Goal: Task Accomplishment & Management: Complete application form

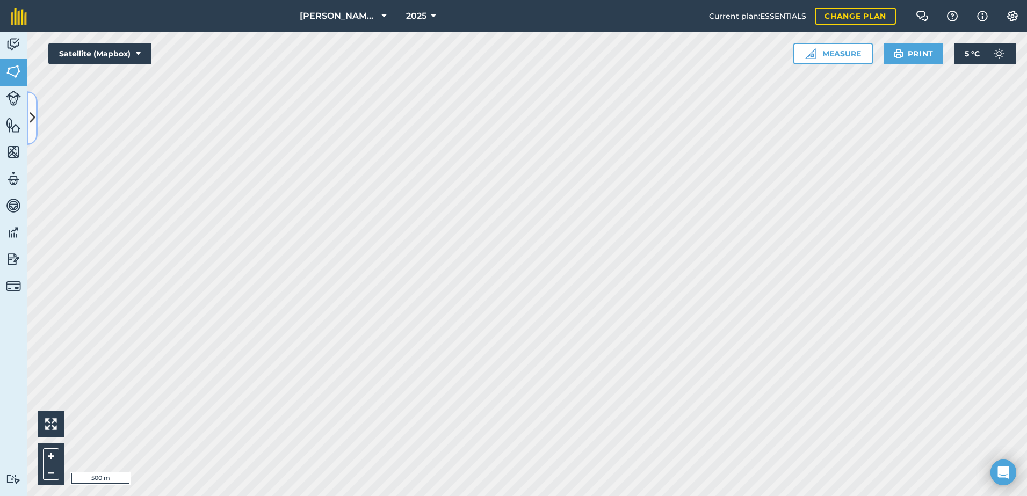
click at [129, 129] on div "Activity Fields Livestock Features Maps Team Vehicles Data Reporting Billing Tu…" at bounding box center [513, 264] width 1027 height 464
drag, startPoint x: 11, startPoint y: 67, endPoint x: 26, endPoint y: 65, distance: 14.7
click at [11, 67] on img at bounding box center [13, 71] width 15 height 16
click at [31, 119] on icon at bounding box center [33, 118] width 6 height 19
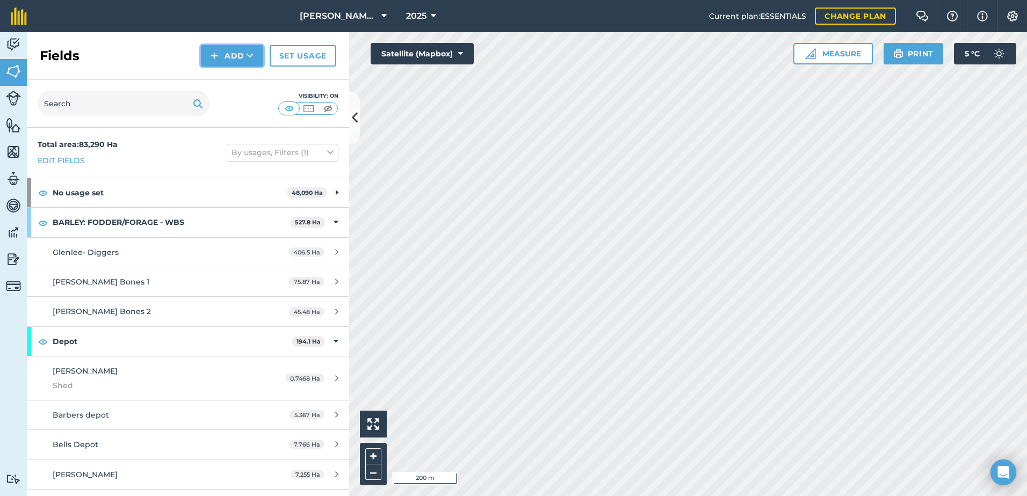
click at [251, 55] on icon at bounding box center [250, 55] width 7 height 11
click at [229, 82] on link "Draw" at bounding box center [232, 80] width 59 height 24
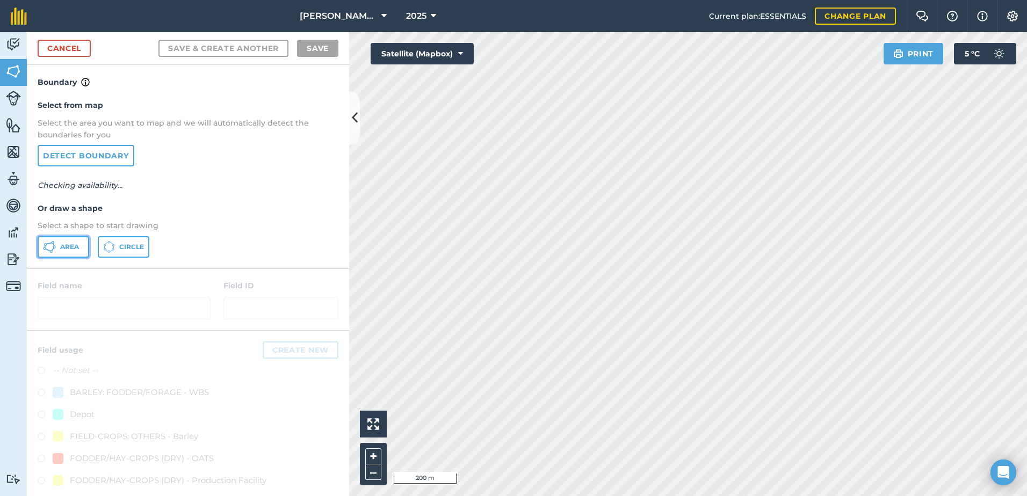
click at [67, 246] on span "Area" at bounding box center [69, 247] width 19 height 9
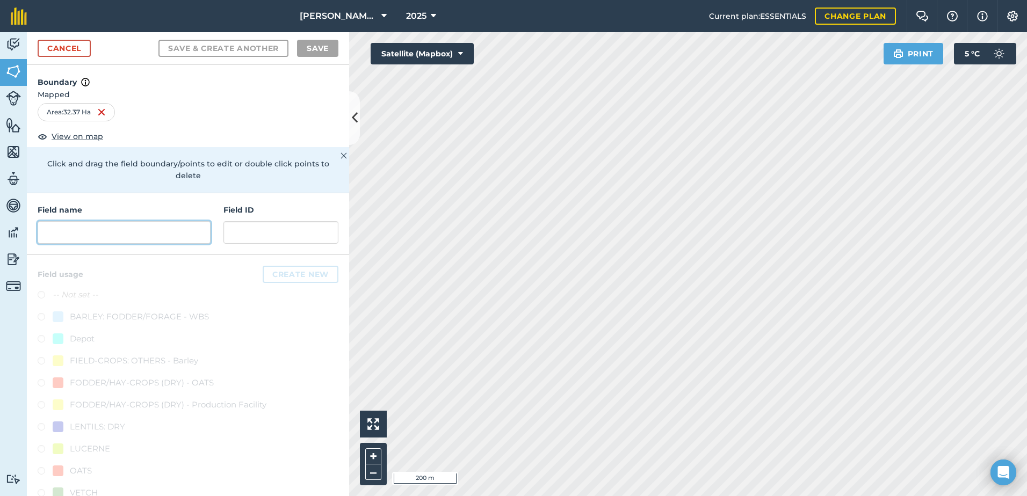
click at [93, 232] on input "text" at bounding box center [124, 232] width 173 height 23
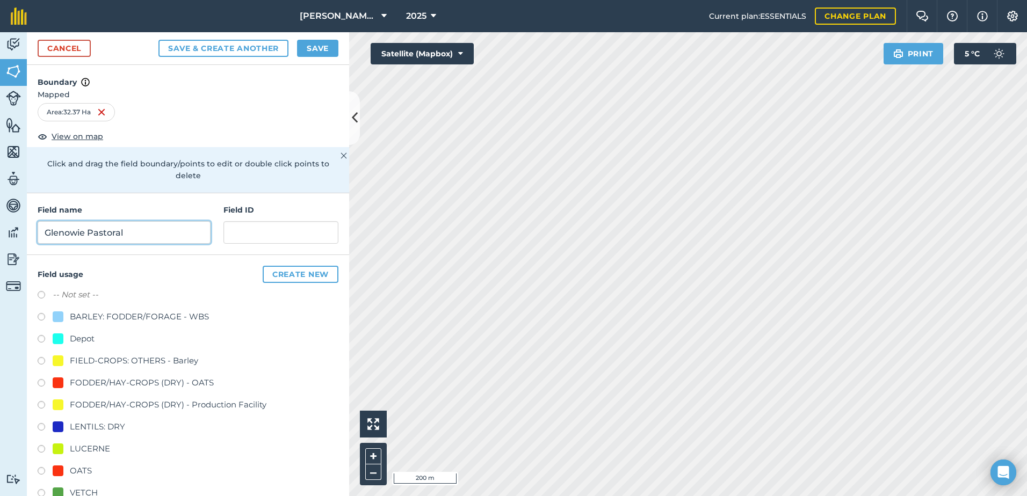
drag, startPoint x: 125, startPoint y: 234, endPoint x: 54, endPoint y: 239, distance: 71.1
click at [32, 234] on div "Field name [GEOGRAPHIC_DATA] ID" at bounding box center [188, 224] width 322 height 62
type input "Glenowie Pastoral"
paste input "Glenowie Pastoral"
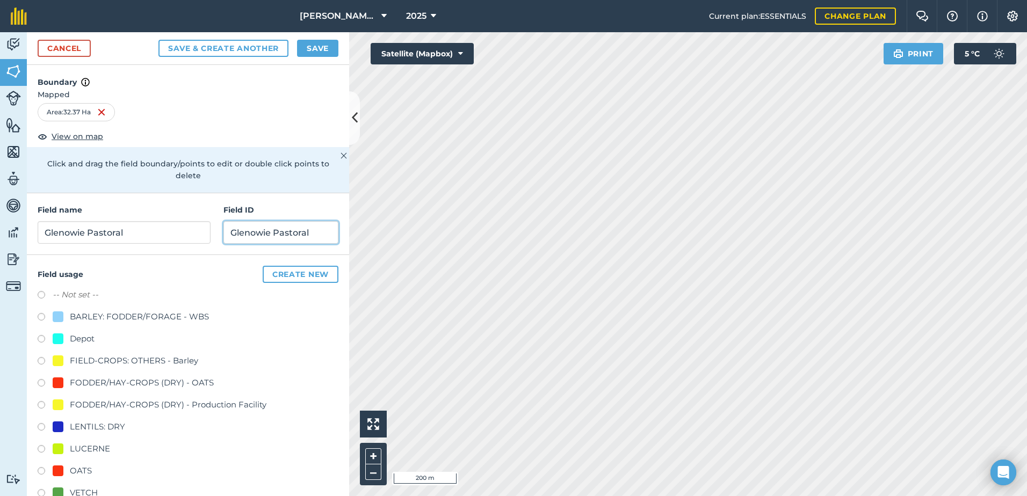
type input "Glenowie Pastoral"
click at [127, 234] on input "Glenowie Pastoral" at bounding box center [124, 232] width 173 height 23
type input "G"
type input "B7"
click at [58, 473] on div at bounding box center [58, 471] width 11 height 11
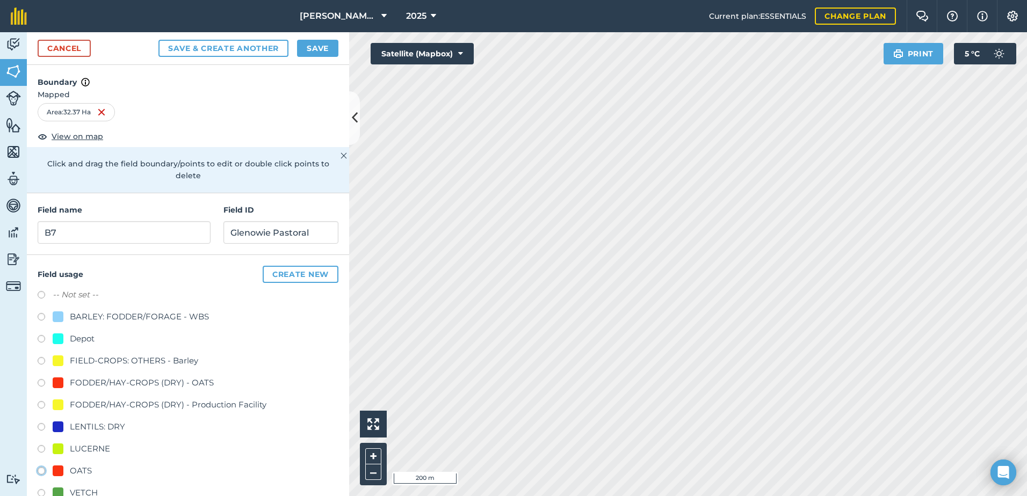
radio input "true"
click at [312, 49] on button "Save" at bounding box center [317, 48] width 41 height 17
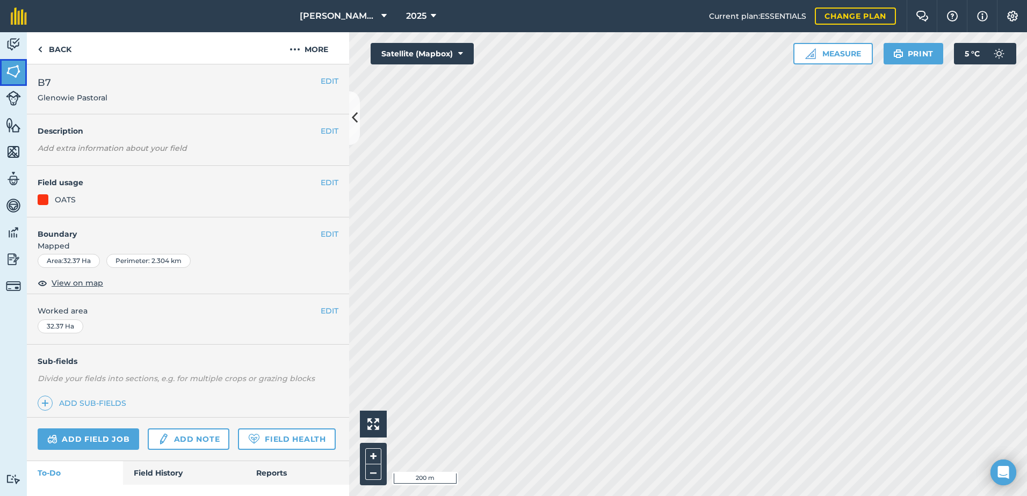
click at [8, 69] on img at bounding box center [13, 71] width 15 height 16
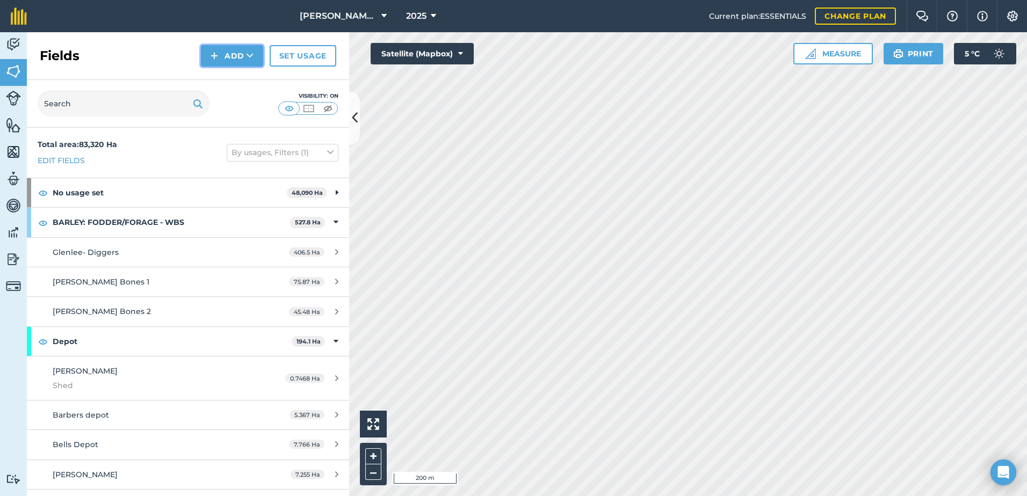
click at [235, 57] on button "Add" at bounding box center [232, 55] width 62 height 21
click at [236, 82] on link "Draw" at bounding box center [232, 80] width 59 height 24
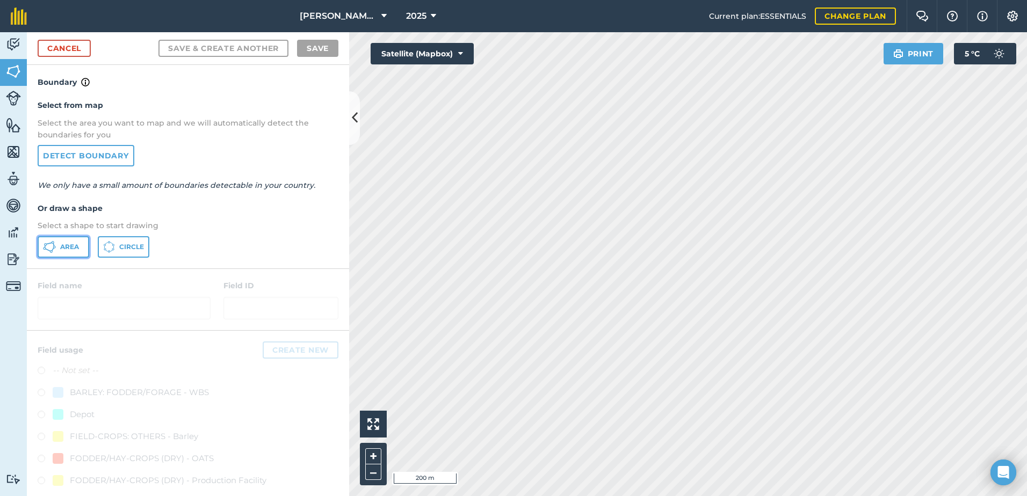
click at [72, 251] on span "Area" at bounding box center [69, 247] width 19 height 9
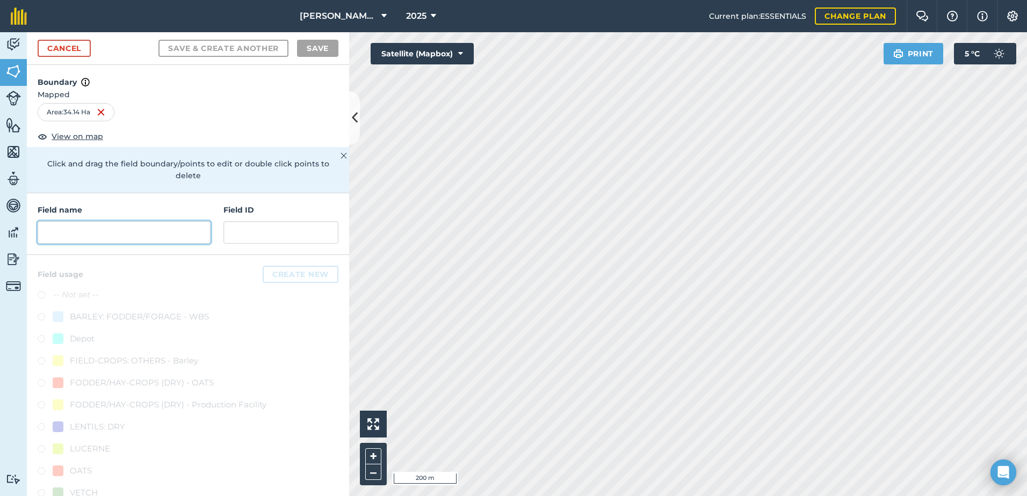
click at [79, 231] on input "text" at bounding box center [124, 232] width 173 height 23
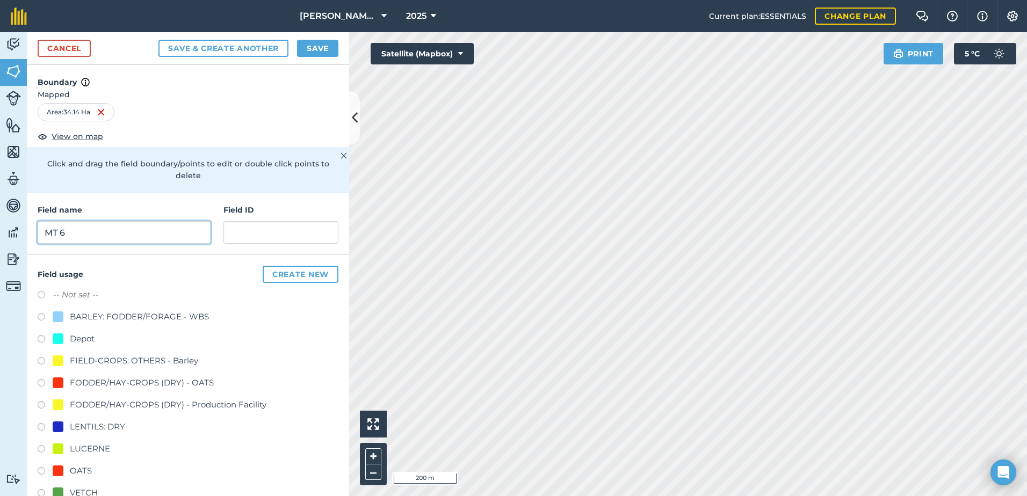
type input "MT 6"
click at [248, 233] on input "text" at bounding box center [280, 232] width 115 height 23
paste input "Glenowie Pastoral"
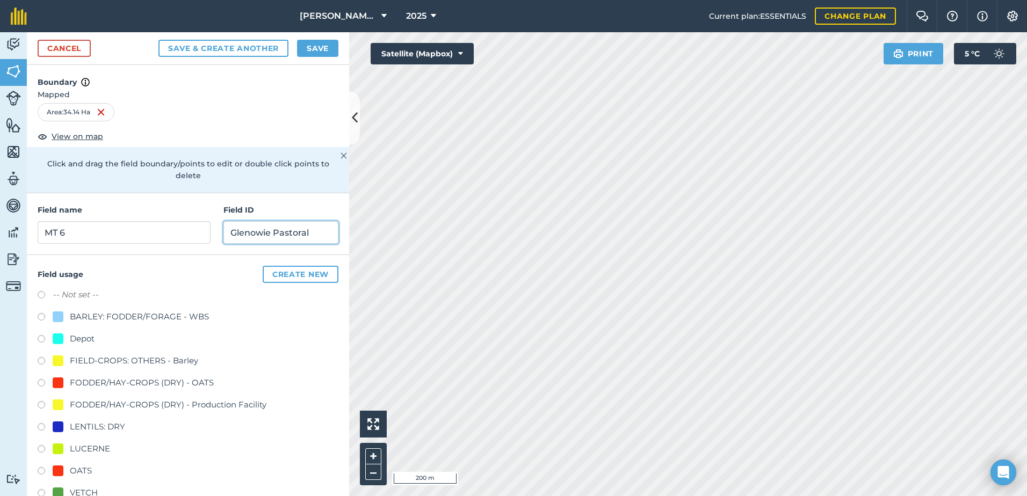
type input "Glenowie Pastoral"
click at [56, 470] on div at bounding box center [58, 471] width 11 height 11
radio input "true"
click at [320, 50] on button "Save" at bounding box center [317, 48] width 41 height 17
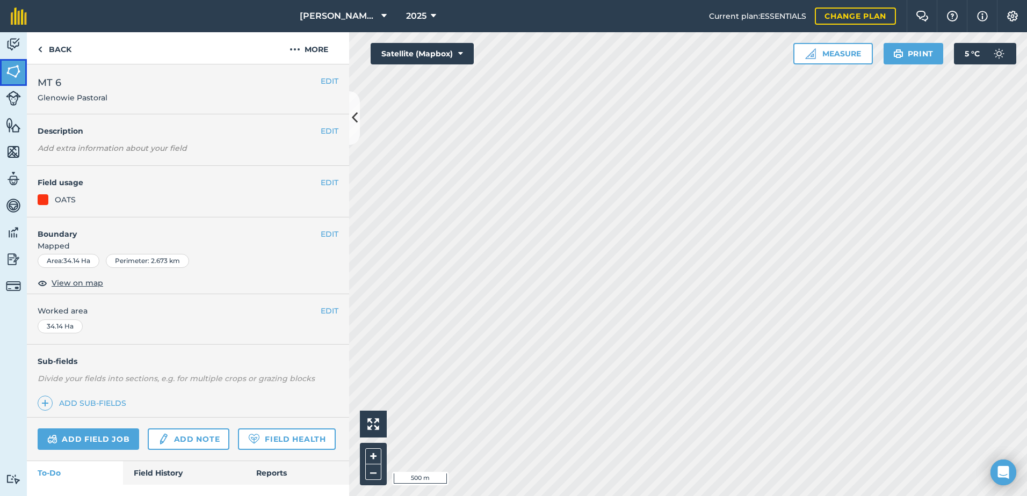
click at [13, 67] on img at bounding box center [13, 71] width 15 height 16
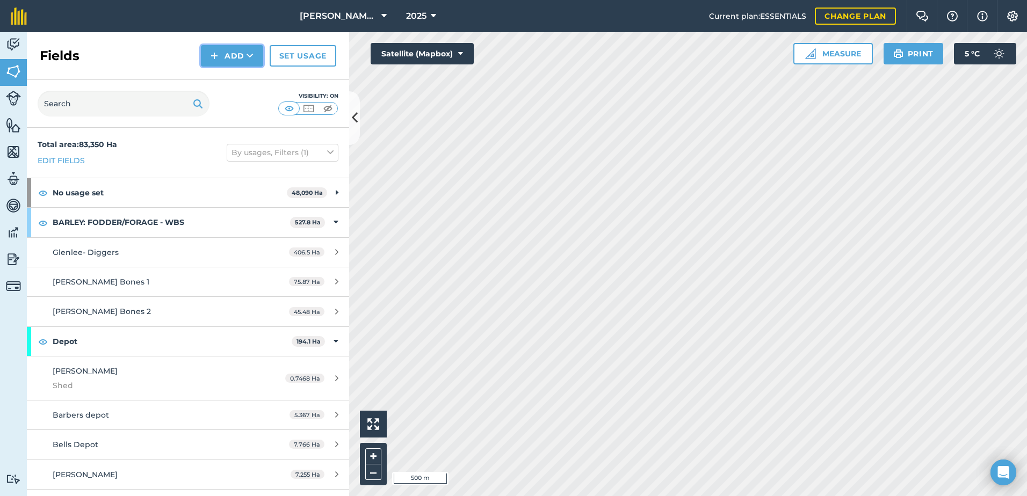
click at [243, 57] on button "Add" at bounding box center [232, 55] width 62 height 21
click at [228, 78] on link "Draw" at bounding box center [232, 80] width 59 height 24
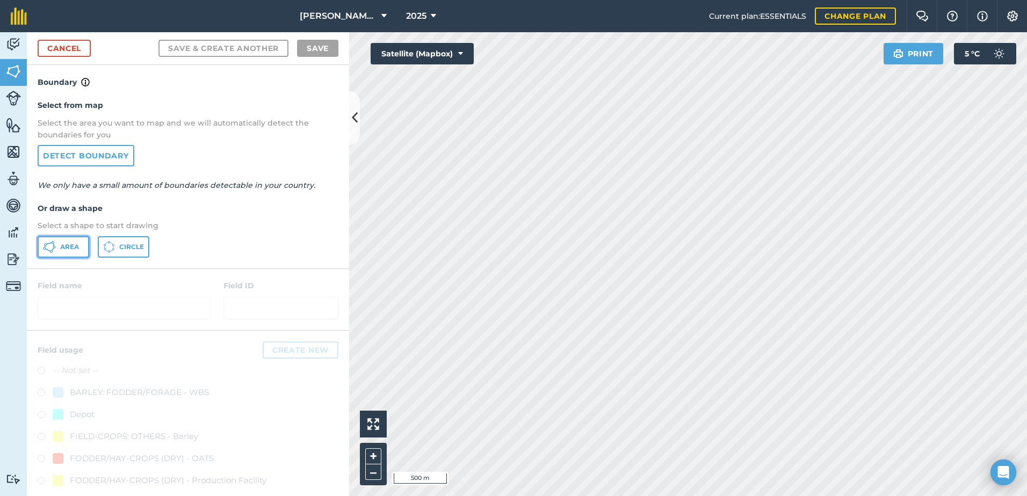
click at [70, 245] on span "Area" at bounding box center [69, 247] width 19 height 9
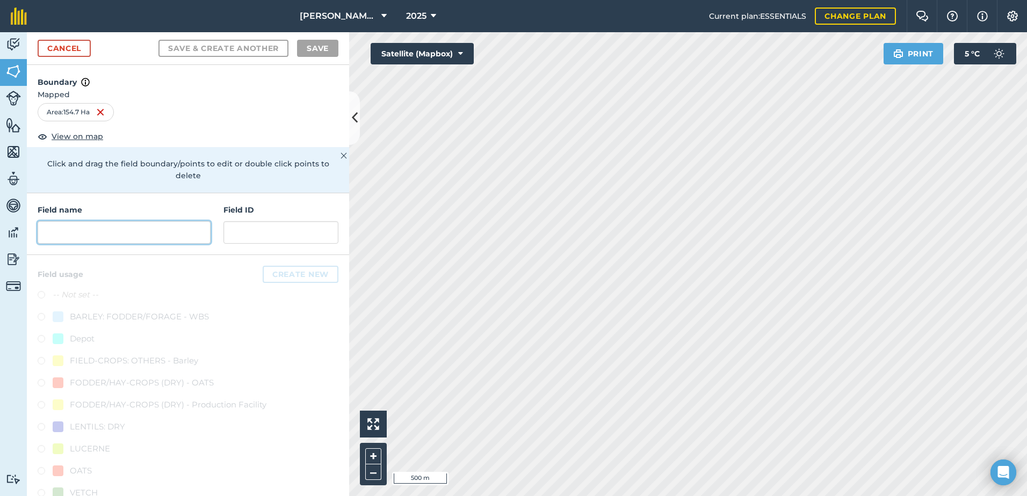
click at [80, 233] on input "text" at bounding box center [124, 232] width 173 height 23
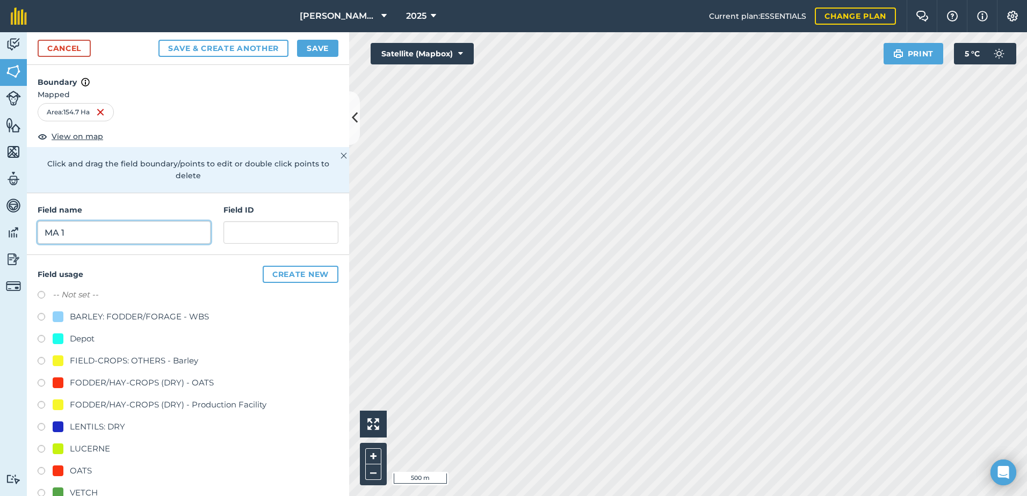
type input "MA 1"
click at [230, 235] on input "text" at bounding box center [280, 232] width 115 height 23
paste input "Glenowie Pastoral"
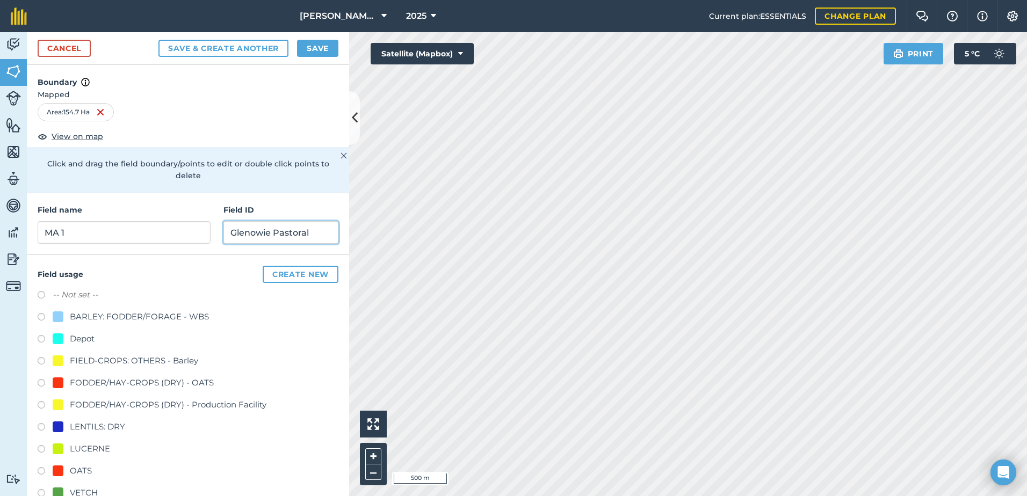
type input "Glenowie Pastoral"
click at [56, 471] on div at bounding box center [58, 471] width 11 height 11
radio input "true"
click at [318, 48] on button "Save" at bounding box center [317, 48] width 41 height 17
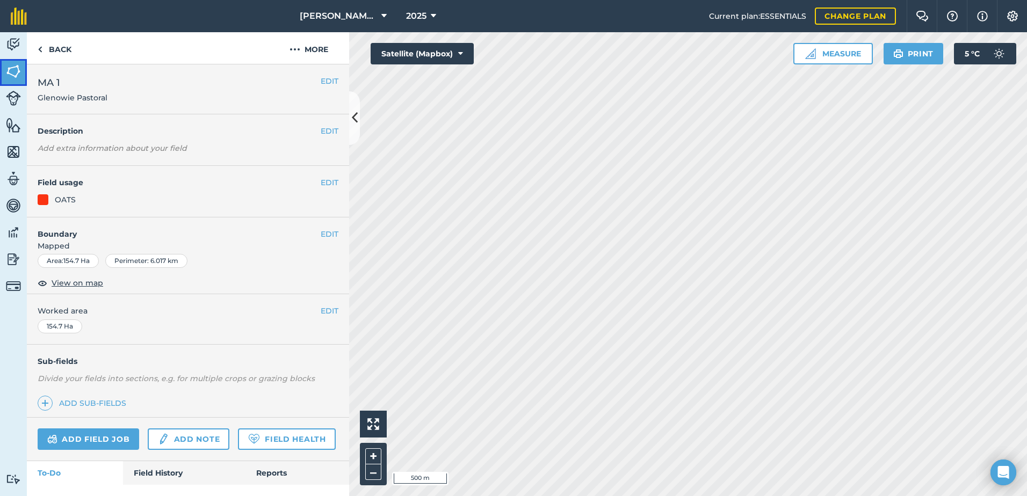
click at [14, 73] on img at bounding box center [13, 71] width 15 height 16
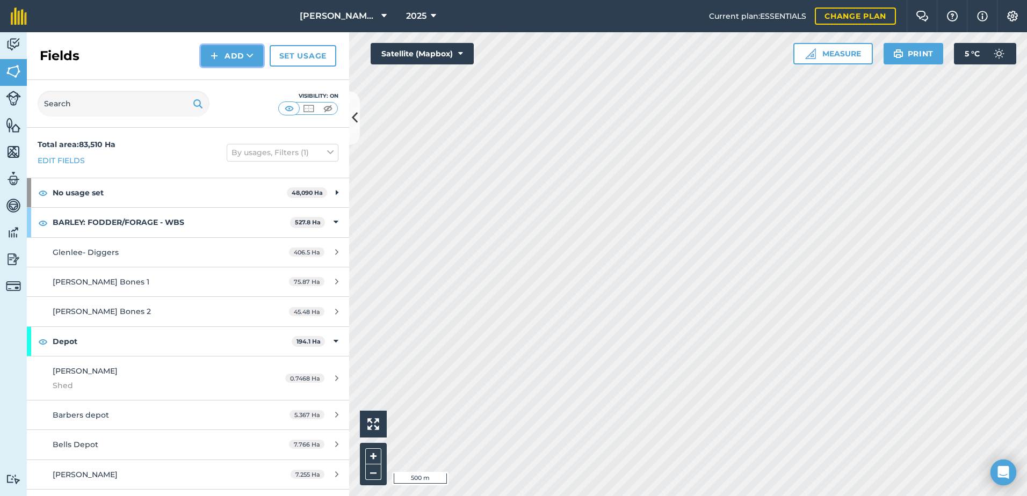
click at [235, 53] on button "Add" at bounding box center [232, 55] width 62 height 21
click at [230, 76] on link "Draw" at bounding box center [232, 80] width 59 height 24
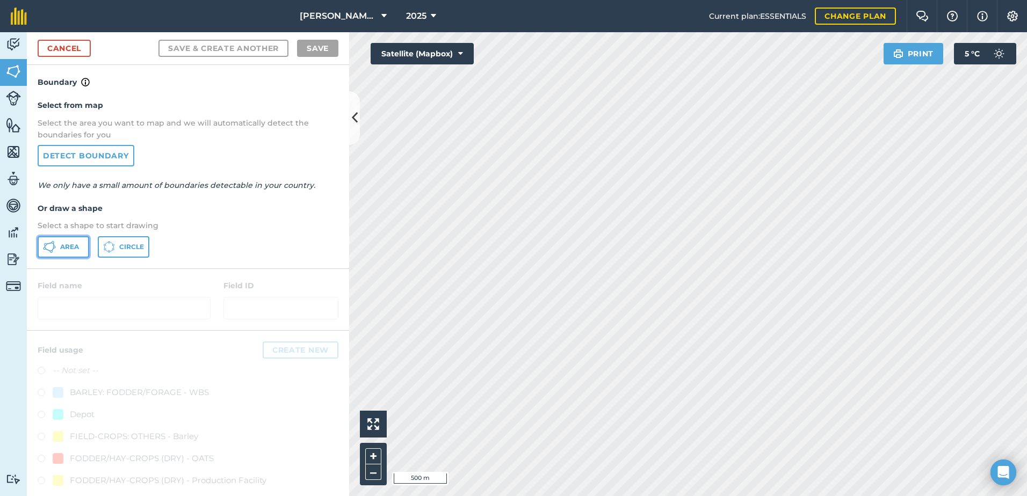
click at [67, 244] on span "Area" at bounding box center [69, 247] width 19 height 9
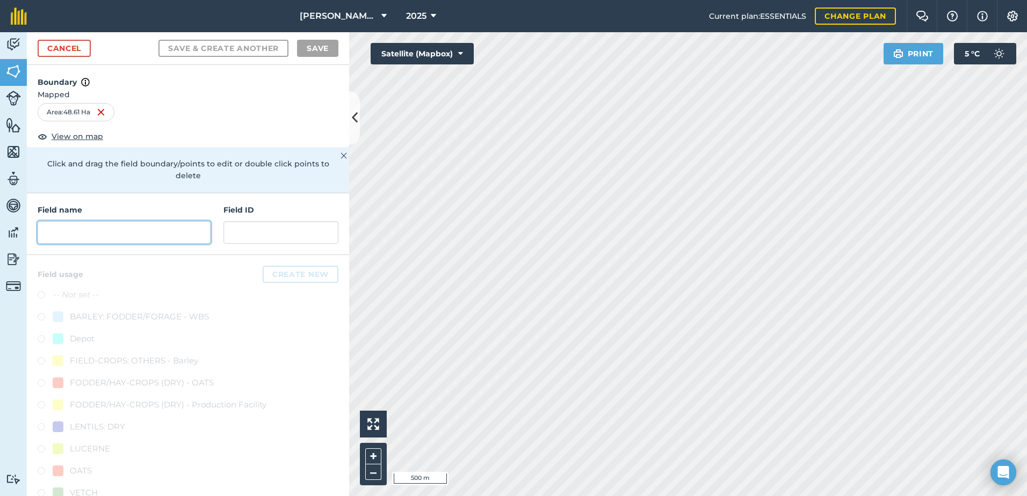
click at [95, 236] on input "text" at bounding box center [124, 232] width 173 height 23
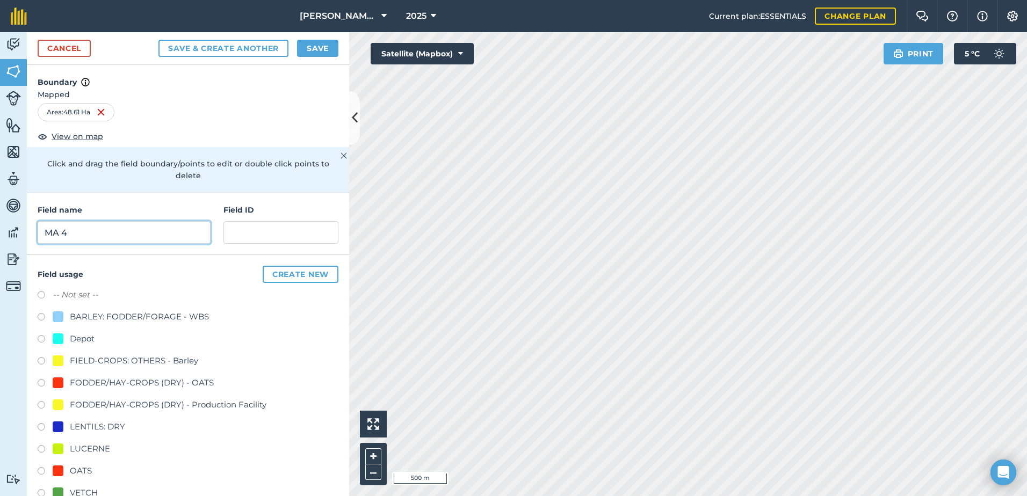
type input "MA 4"
click at [249, 234] on input "text" at bounding box center [280, 232] width 115 height 23
paste input "Glenowie Pastoral"
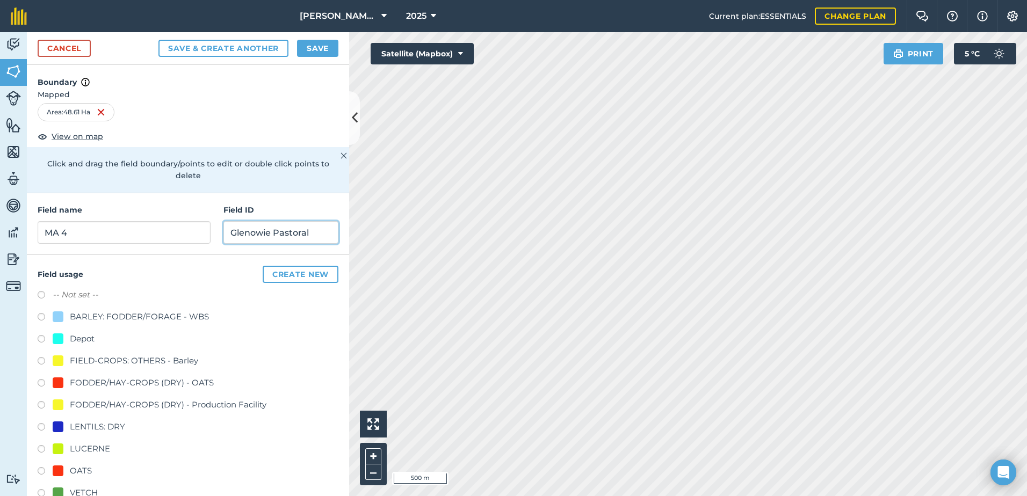
type input "Glenowie Pastoral"
click at [59, 469] on div at bounding box center [58, 471] width 11 height 11
radio input "true"
click at [320, 47] on button "Save" at bounding box center [317, 48] width 41 height 17
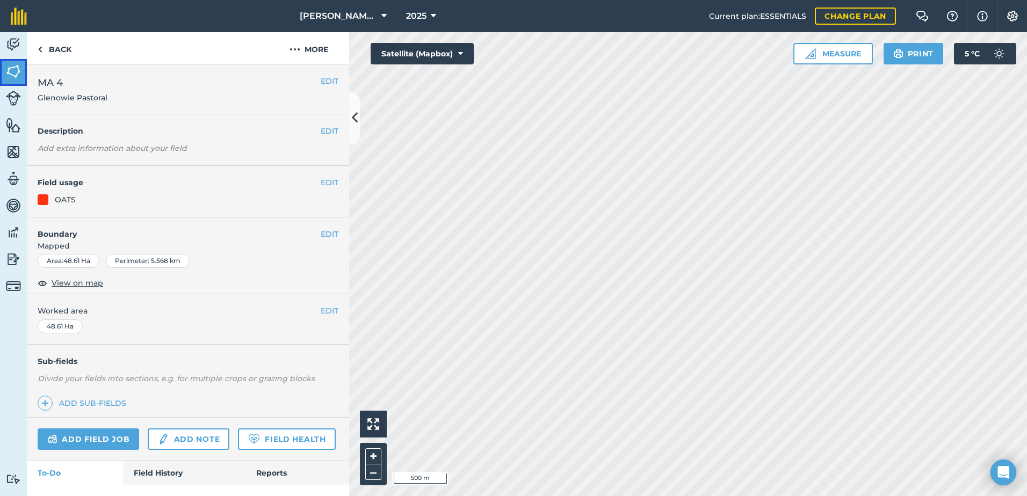
click at [10, 69] on img at bounding box center [13, 71] width 15 height 16
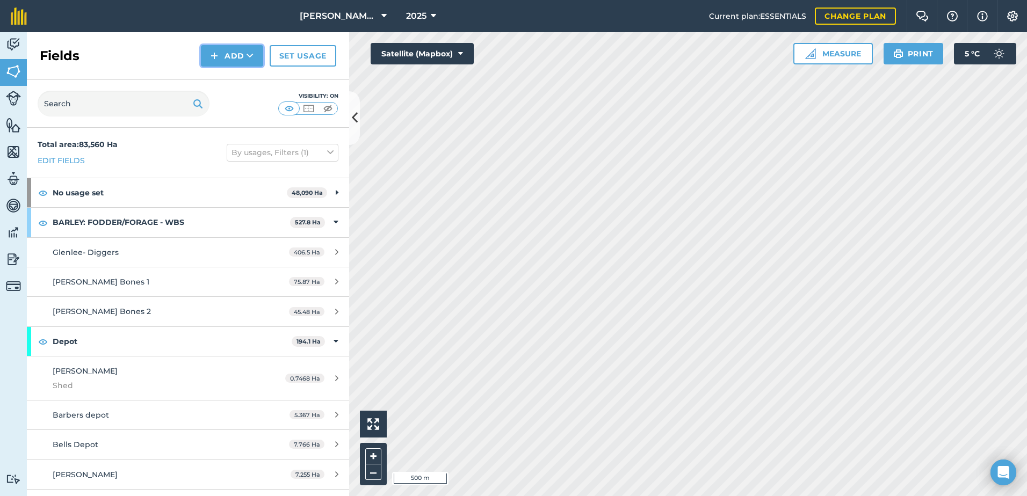
click at [241, 52] on button "Add" at bounding box center [232, 55] width 62 height 21
click at [215, 81] on link "Draw" at bounding box center [232, 80] width 59 height 24
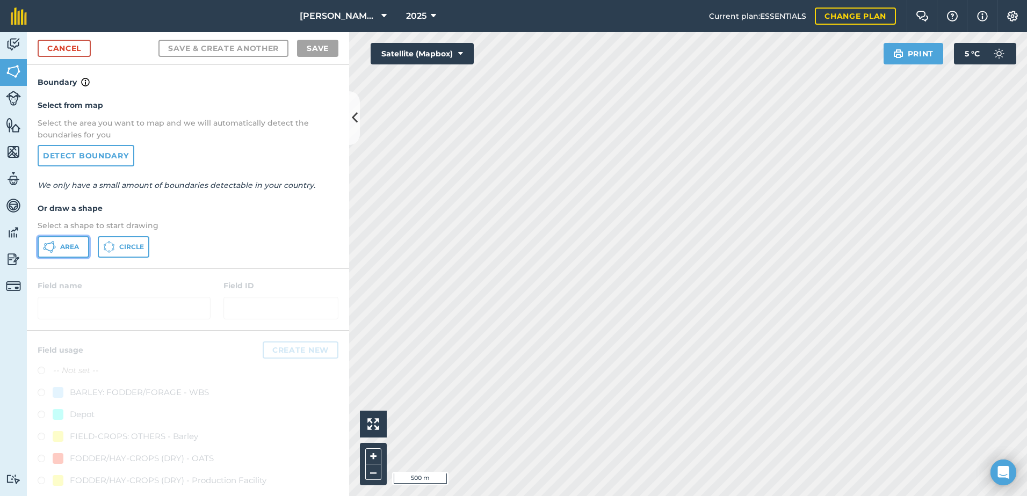
click at [70, 245] on span "Area" at bounding box center [69, 247] width 19 height 9
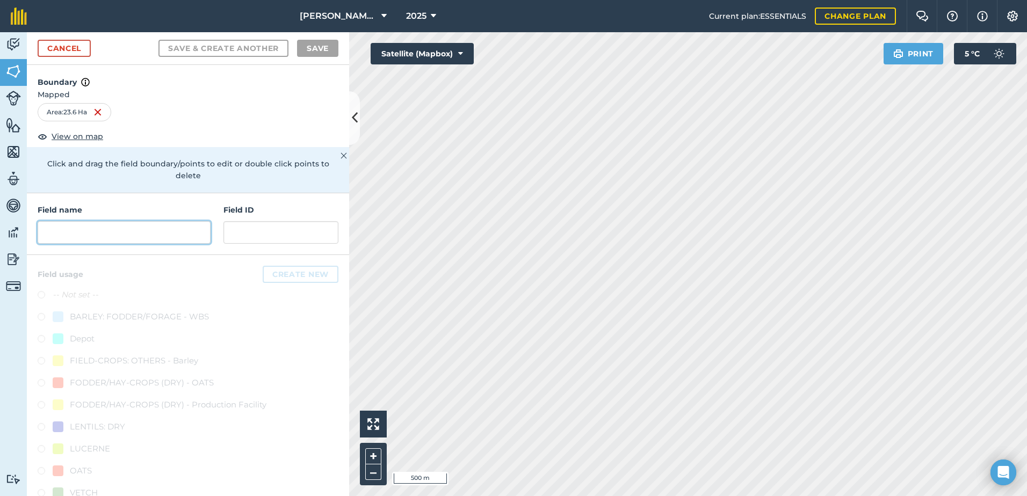
click at [93, 231] on input "text" at bounding box center [124, 232] width 173 height 23
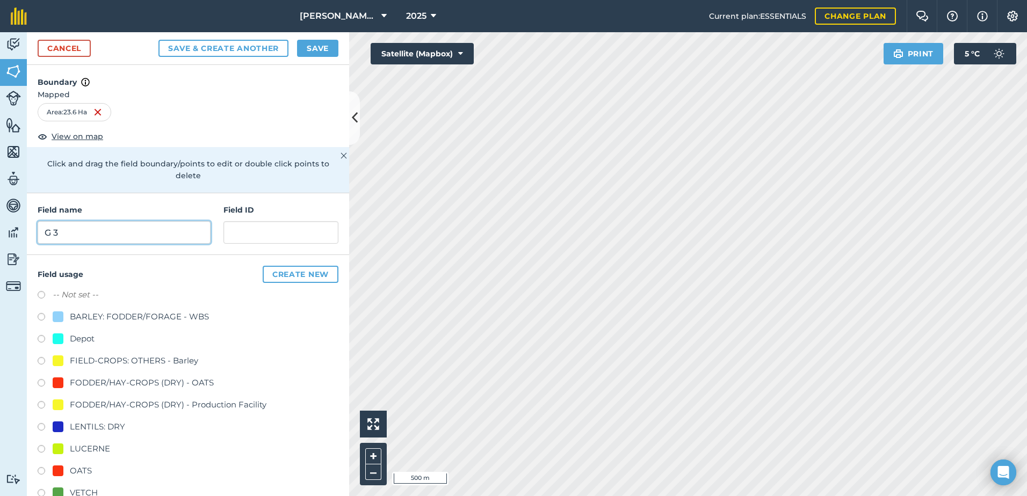
type input "G 3"
click at [263, 233] on input "text" at bounding box center [280, 232] width 115 height 23
paste input "Glenowie Pastoral"
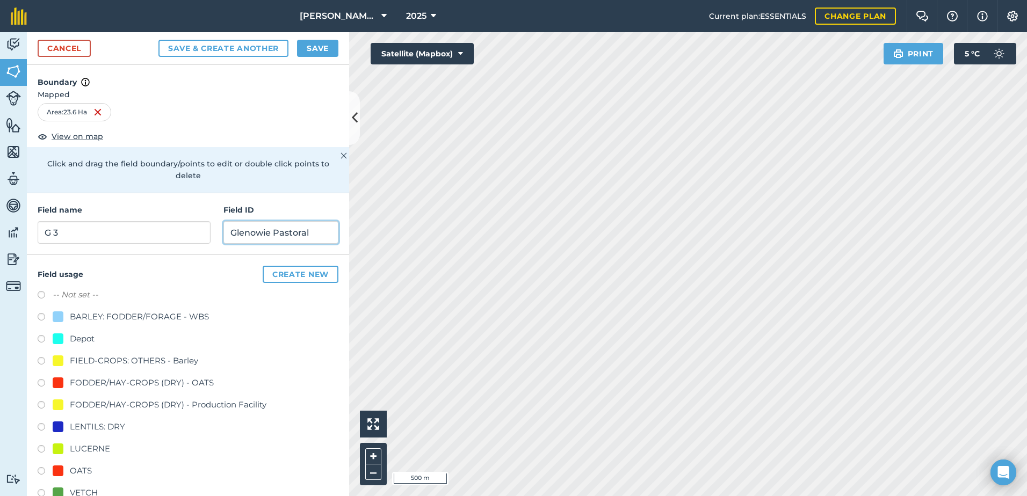
type input "Glenowie Pastoral"
click at [57, 472] on div at bounding box center [58, 471] width 11 height 11
radio input "true"
click at [321, 50] on button "Save" at bounding box center [317, 48] width 41 height 17
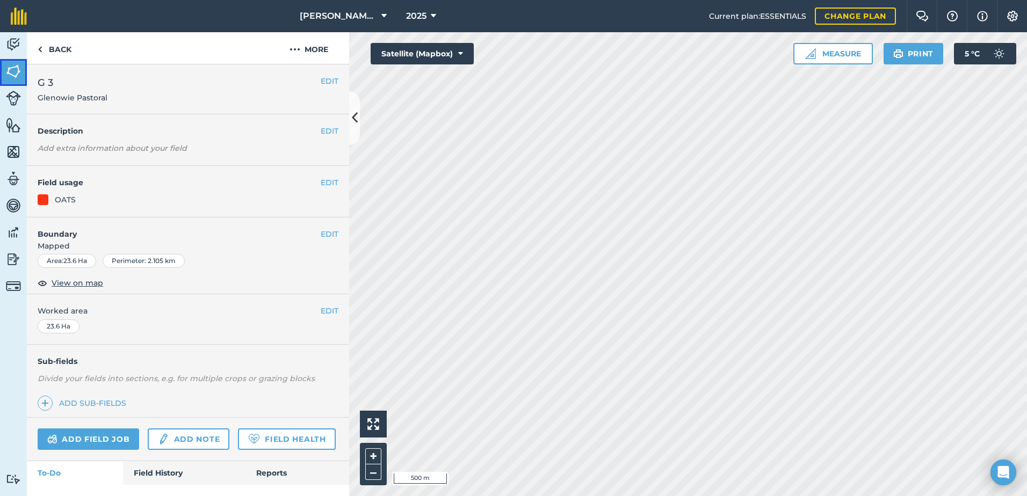
click at [12, 69] on img at bounding box center [13, 71] width 15 height 16
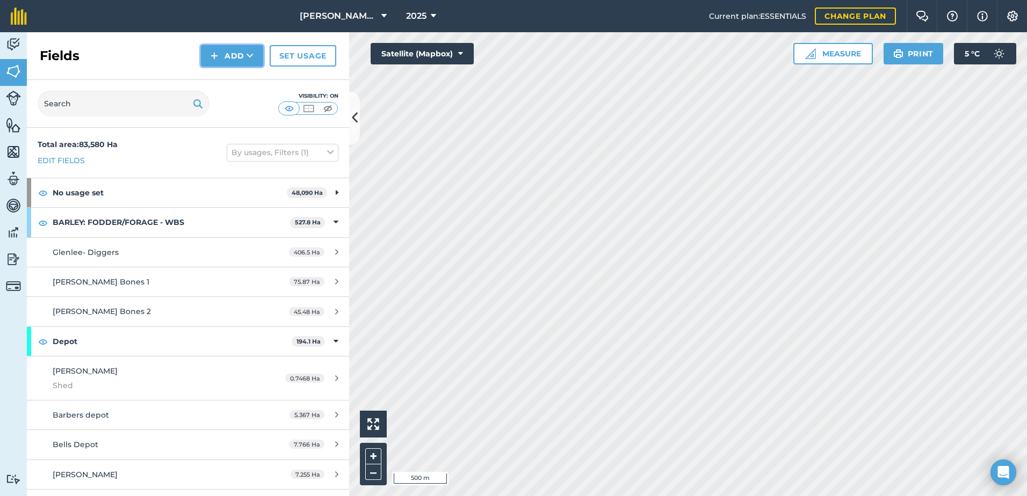
click at [242, 55] on button "Add" at bounding box center [232, 55] width 62 height 21
click at [230, 82] on link "Draw" at bounding box center [232, 80] width 59 height 24
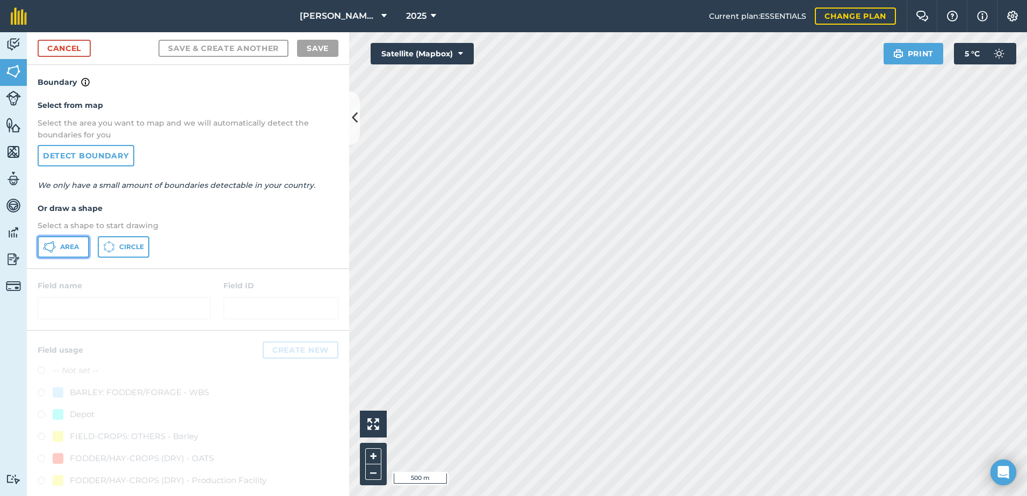
click at [64, 248] on span "Area" at bounding box center [69, 247] width 19 height 9
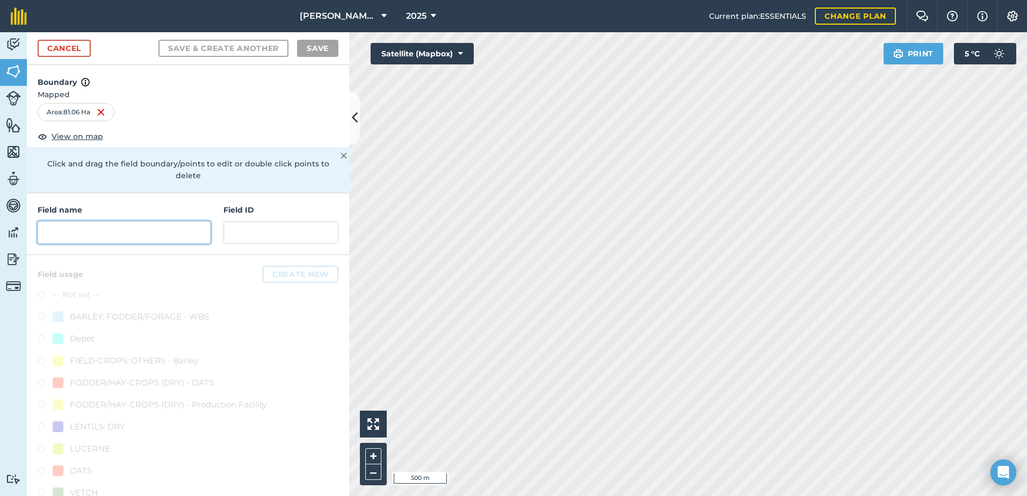
click at [83, 236] on input "text" at bounding box center [124, 232] width 173 height 23
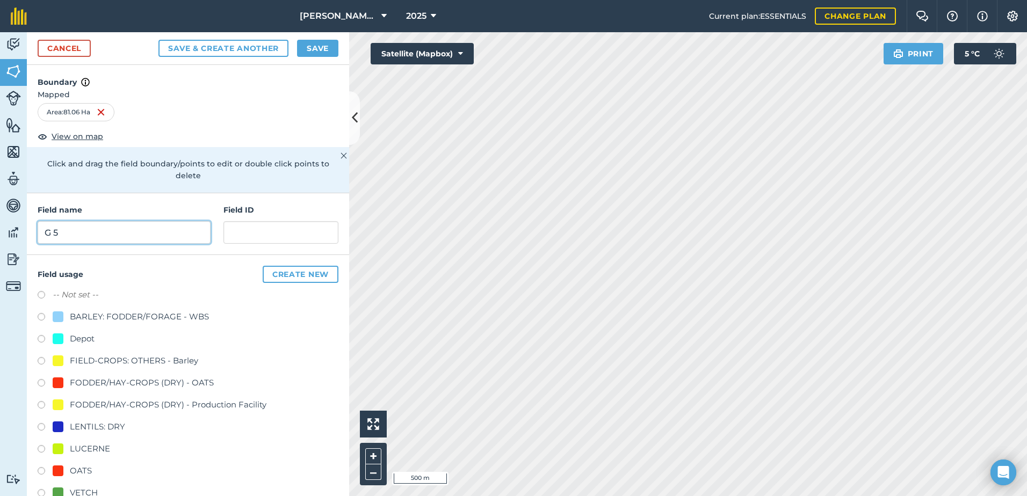
type input "G 5"
click at [241, 230] on input "text" at bounding box center [280, 232] width 115 height 23
paste input "Glenowie Pastoral"
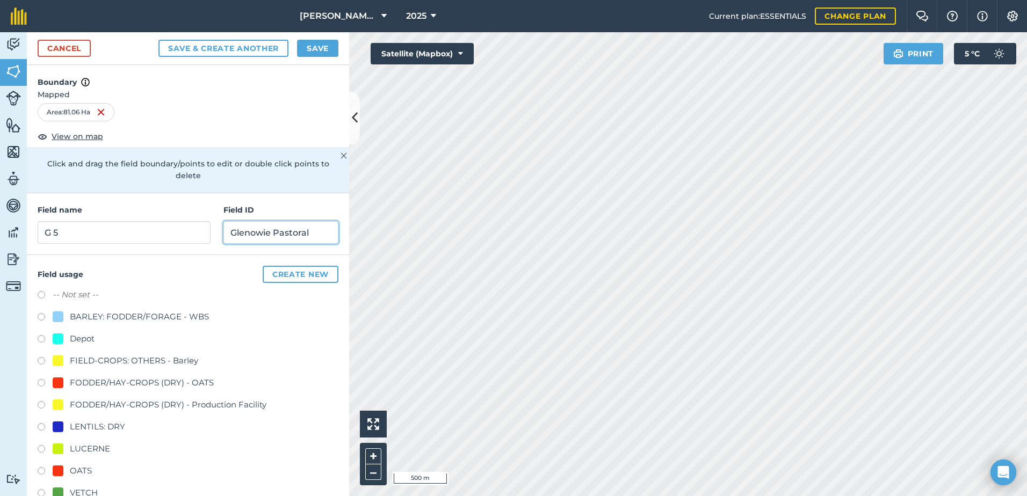
type input "Glenowie Pastoral"
click at [58, 468] on div at bounding box center [58, 471] width 11 height 11
radio input "true"
click at [315, 48] on button "Save" at bounding box center [317, 48] width 41 height 17
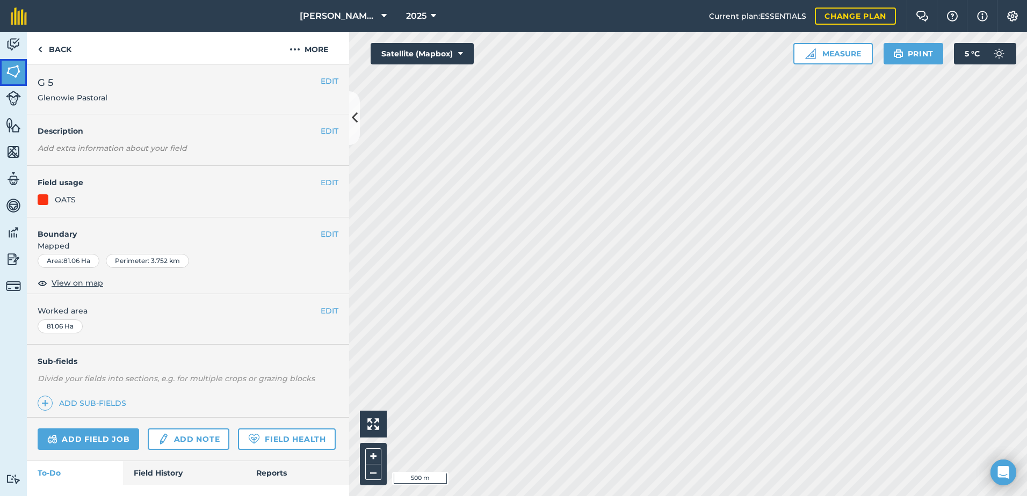
click at [18, 68] on img at bounding box center [13, 71] width 15 height 16
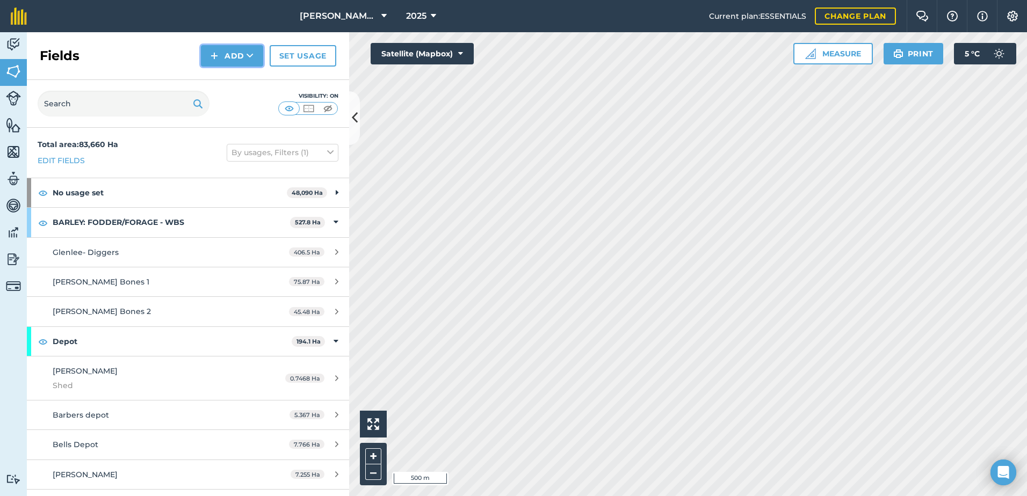
click at [232, 55] on button "Add" at bounding box center [232, 55] width 62 height 21
click at [232, 74] on link "Draw" at bounding box center [232, 80] width 59 height 24
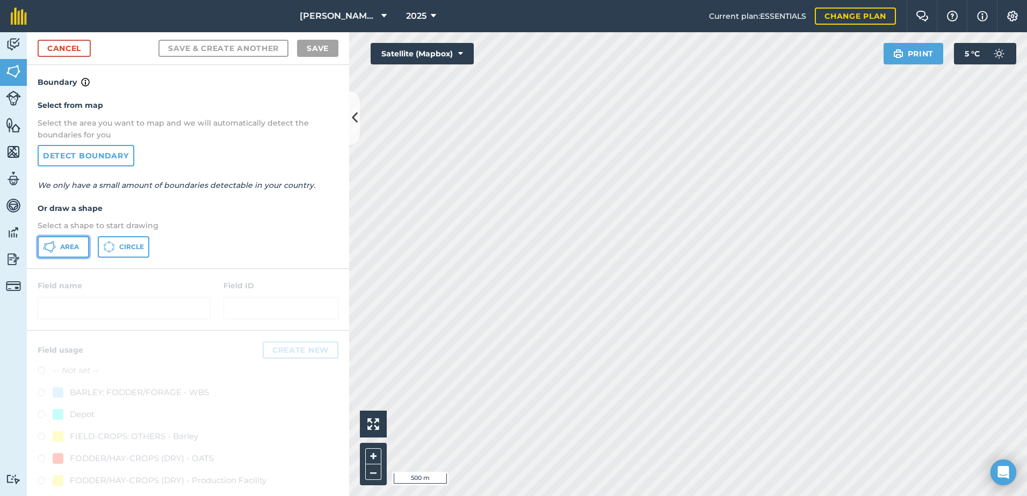
click at [66, 244] on span "Area" at bounding box center [69, 247] width 19 height 9
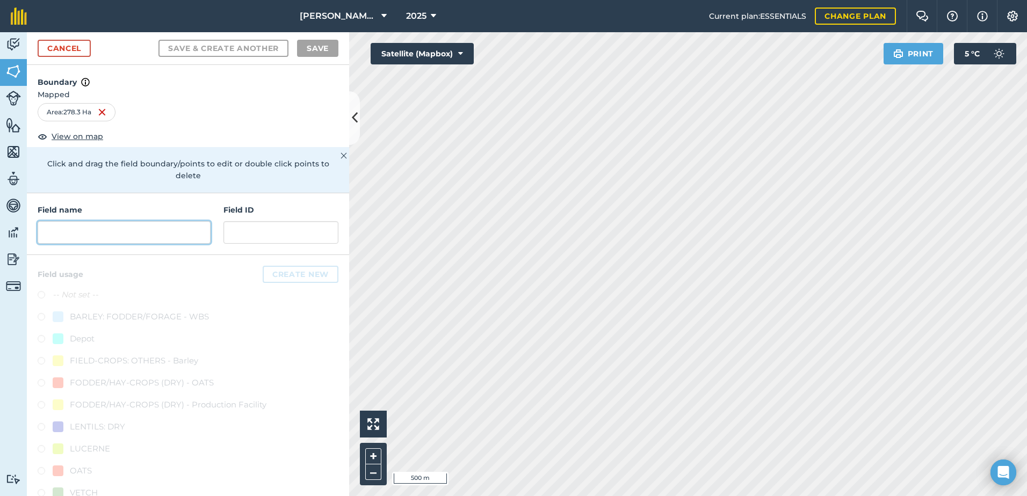
click at [62, 233] on input "text" at bounding box center [124, 232] width 173 height 23
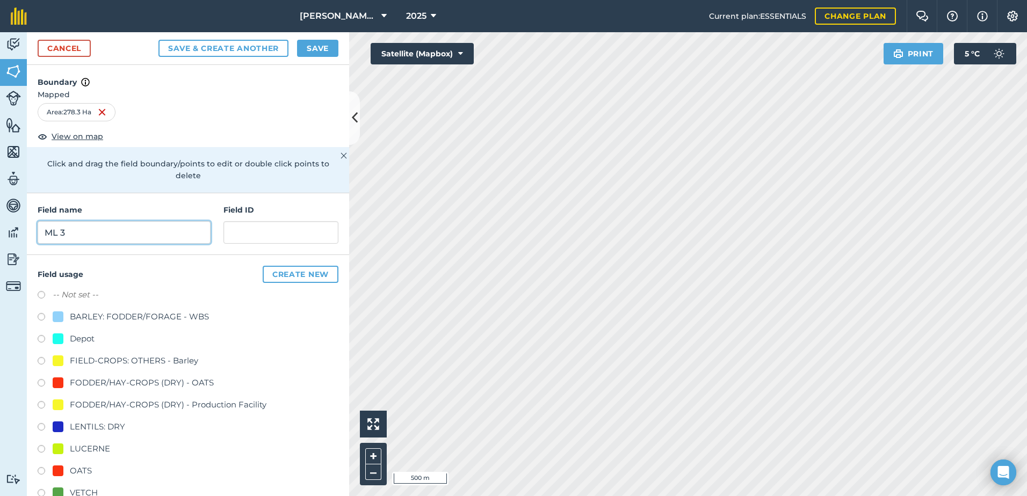
type input "ML 3"
click at [241, 240] on input "text" at bounding box center [280, 232] width 115 height 23
paste input "Glenowie Pastoral"
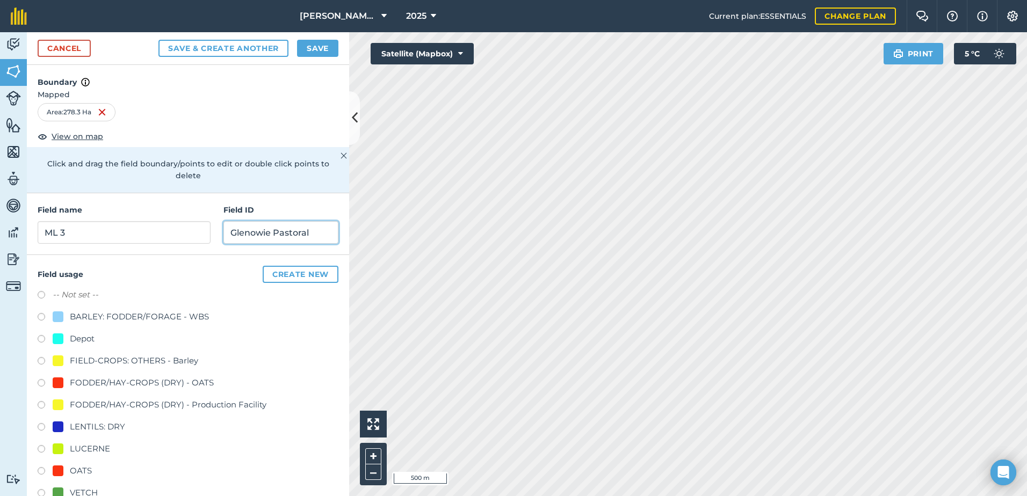
type input "Glenowie Pastoral"
click at [55, 473] on div at bounding box center [58, 471] width 11 height 11
radio input "true"
click at [309, 46] on button "Save" at bounding box center [317, 48] width 41 height 17
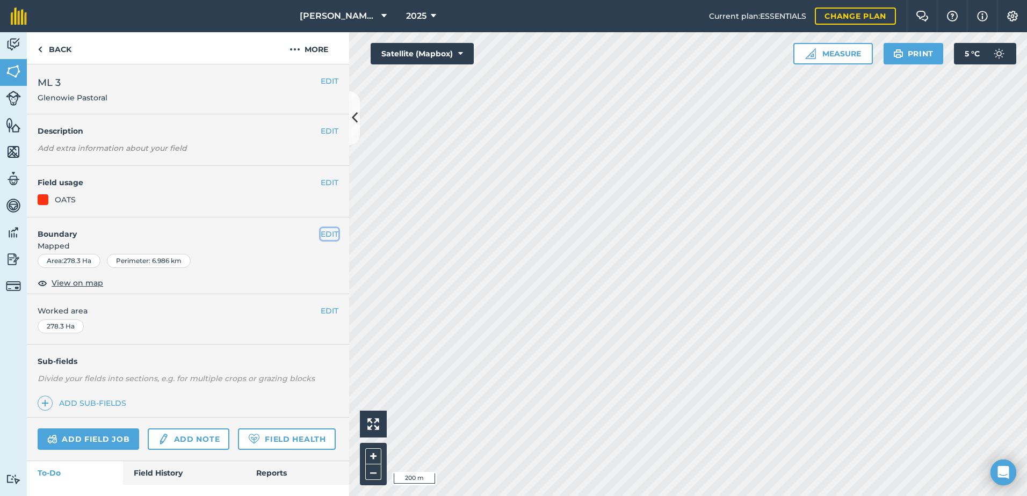
click at [321, 234] on button "EDIT" at bounding box center [330, 234] width 18 height 12
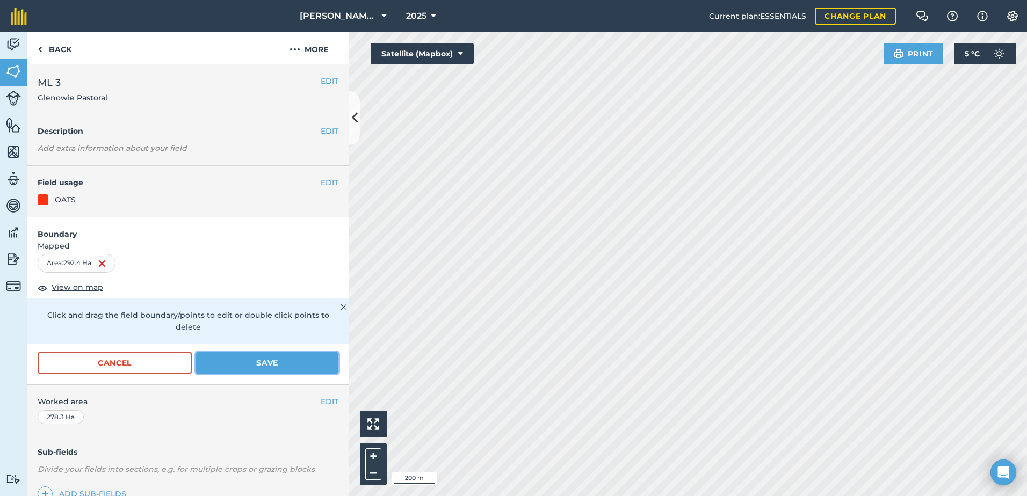
click at [274, 358] on button "Save" at bounding box center [267, 362] width 142 height 21
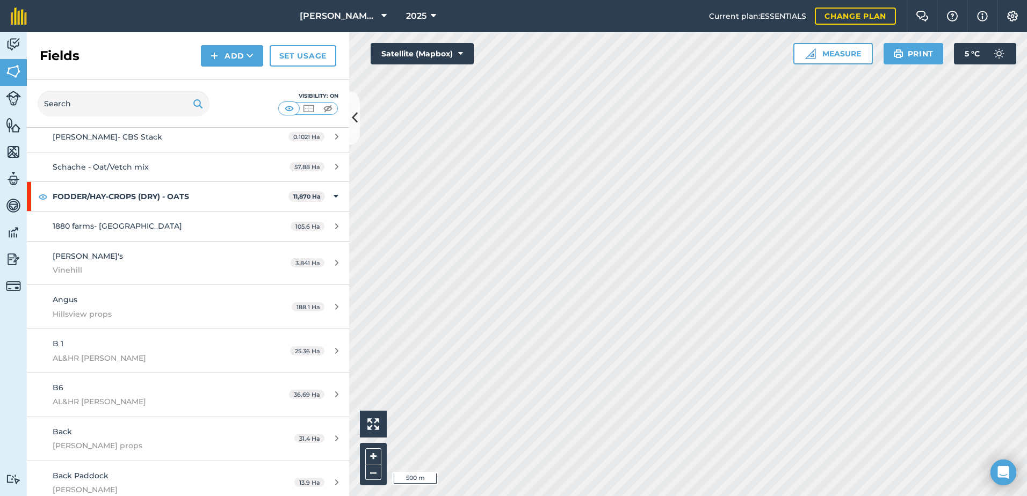
scroll to position [1343, 0]
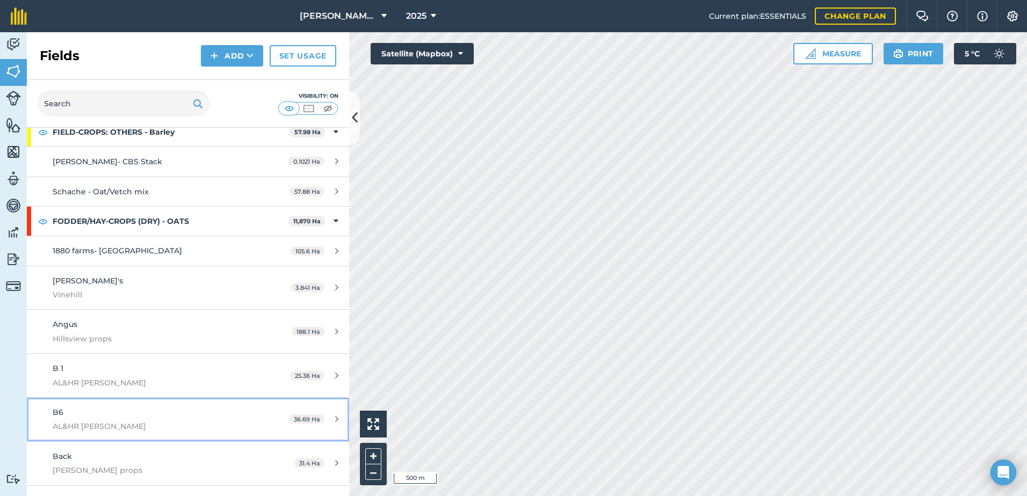
click at [258, 398] on link "B6 AL&HR [PERSON_NAME] 36.69 Ha" at bounding box center [188, 420] width 322 height 44
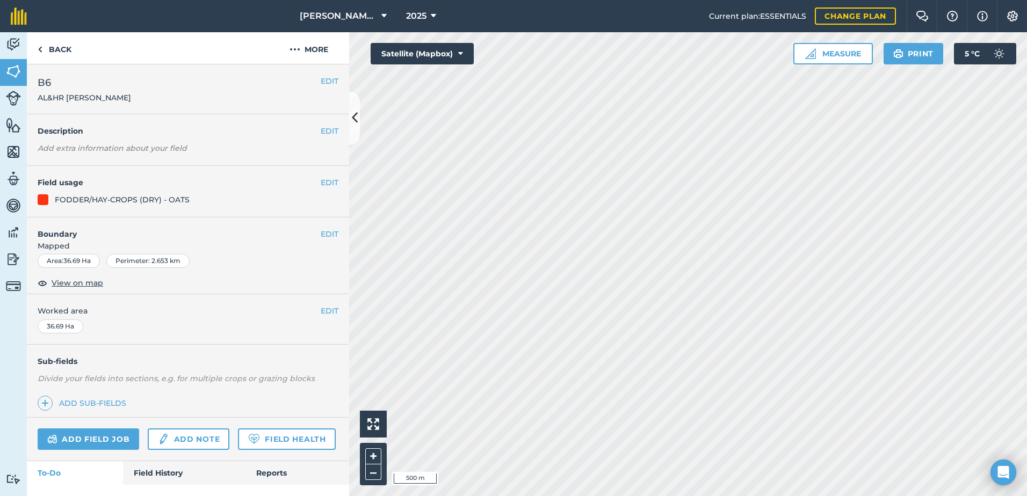
click at [312, 312] on span "Worked area" at bounding box center [188, 311] width 301 height 12
click at [321, 311] on button "EDIT" at bounding box center [330, 311] width 18 height 12
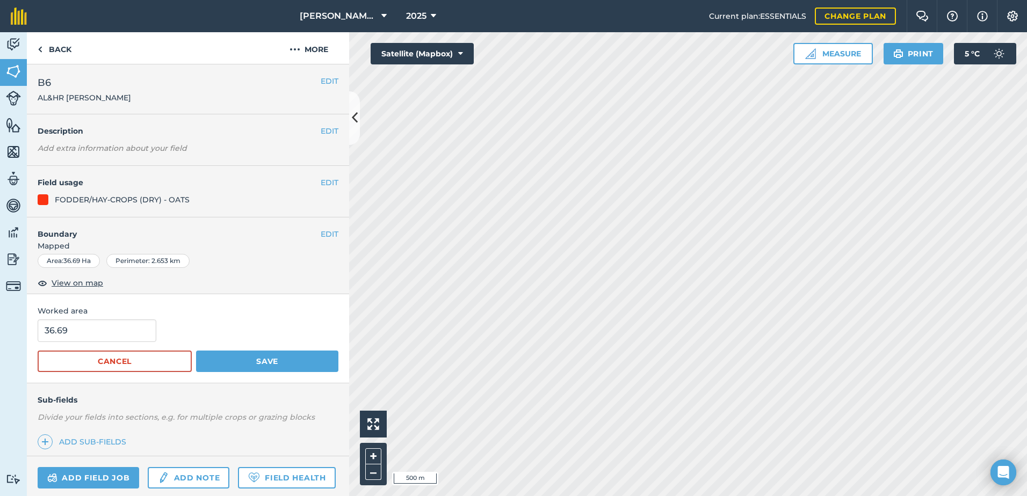
click at [309, 313] on span "Worked area" at bounding box center [188, 311] width 301 height 12
click at [293, 360] on button "Save" at bounding box center [267, 361] width 142 height 21
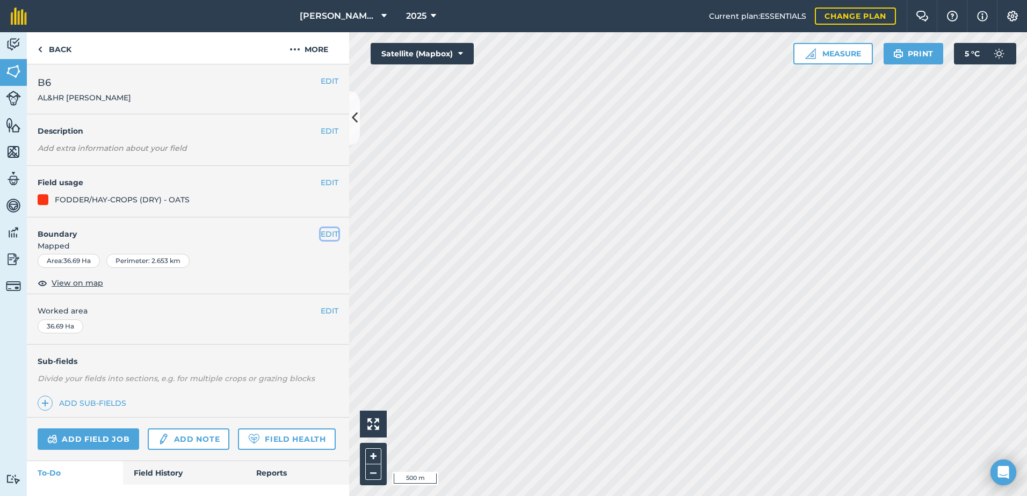
click at [321, 236] on button "EDIT" at bounding box center [330, 234] width 18 height 12
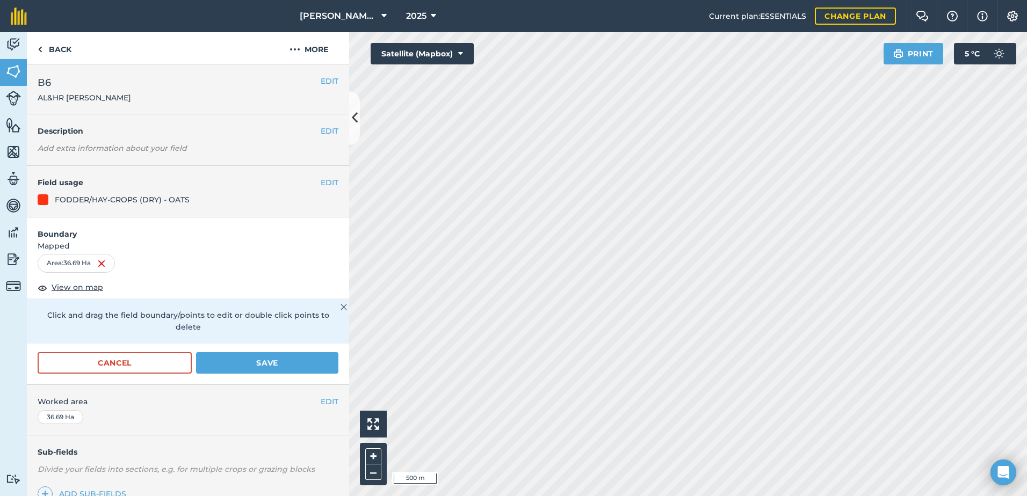
click at [307, 232] on h4 "Boundary" at bounding box center [188, 229] width 322 height 23
click at [291, 359] on button "Save" at bounding box center [267, 362] width 142 height 21
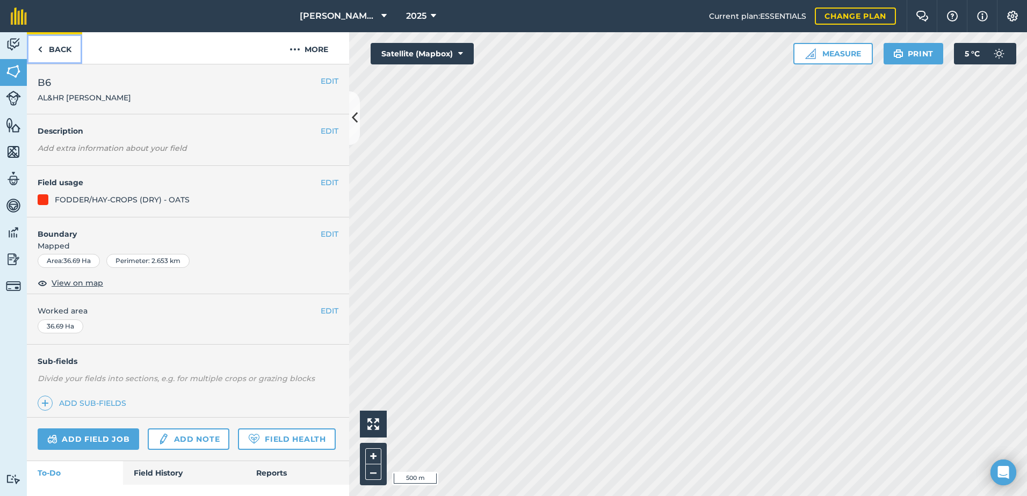
click at [42, 50] on img at bounding box center [40, 49] width 5 height 13
